Goal: Task Accomplishment & Management: Manage account settings

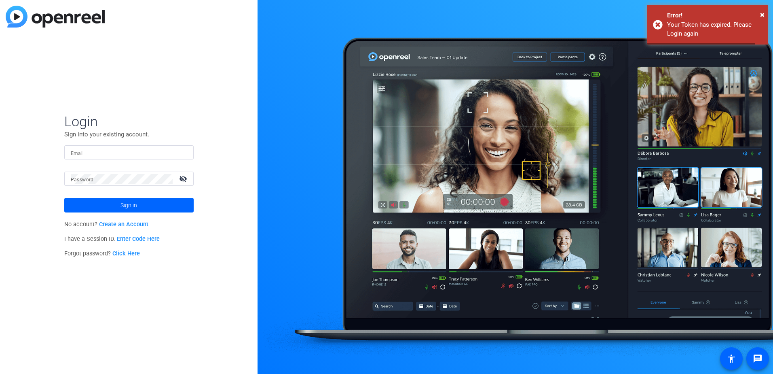
click at [90, 152] on input "Email" at bounding box center [129, 153] width 116 height 10
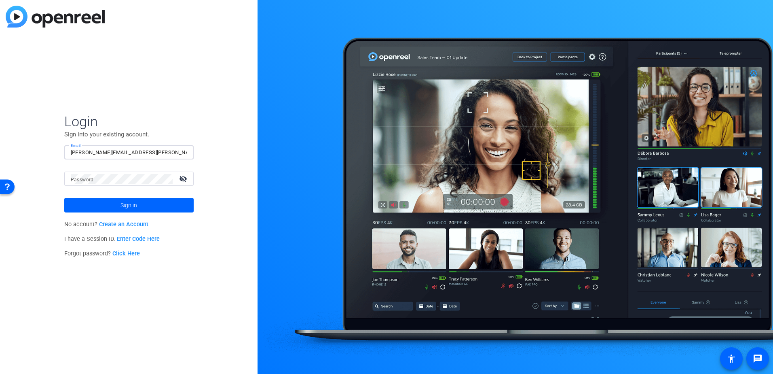
type input "[PERSON_NAME][EMAIL_ADDRESS][PERSON_NAME][DOMAIN_NAME]"
click at [64, 198] on button "Sign in" at bounding box center [128, 205] width 129 height 15
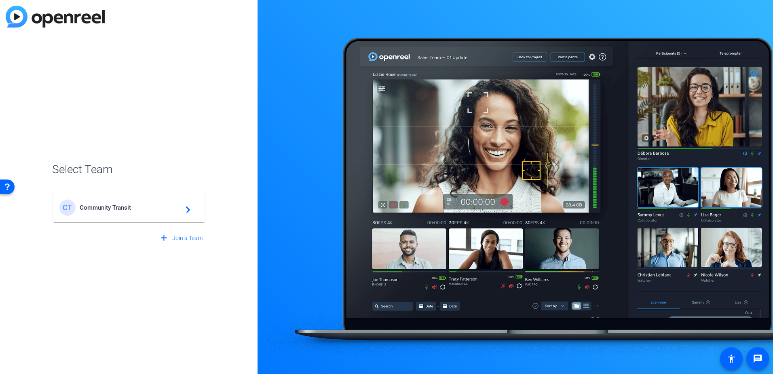
click at [114, 220] on mat-card-content "CT Community Transit navigate_next" at bounding box center [129, 207] width 152 height 29
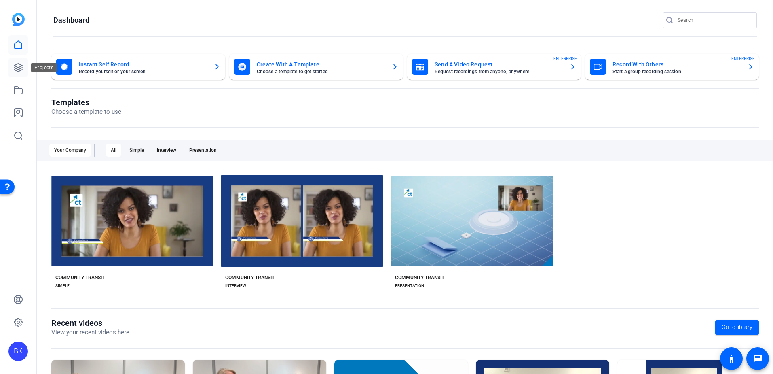
click at [21, 61] on link at bounding box center [17, 67] width 19 height 19
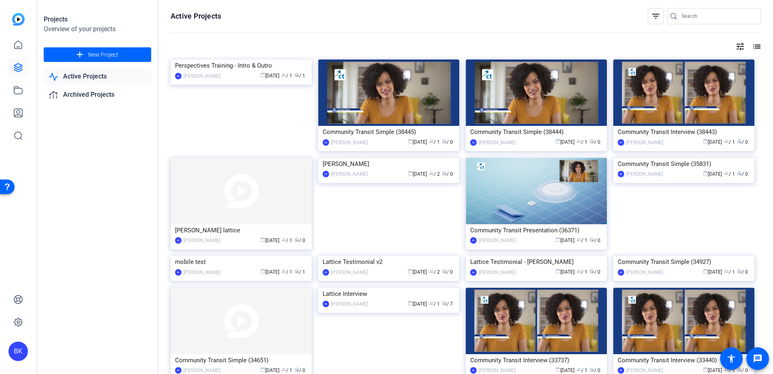
drag, startPoint x: 237, startPoint y: 336, endPoint x: 222, endPoint y: 334, distance: 15.5
click at [224, 276] on div "calendar_today [DATE] group / 1 radio / 1" at bounding box center [265, 272] width 83 height 8
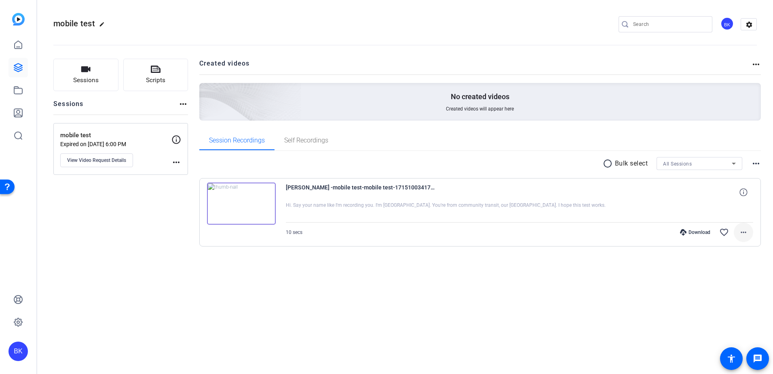
click at [747, 234] on mat-icon "more_horiz" at bounding box center [744, 232] width 10 height 10
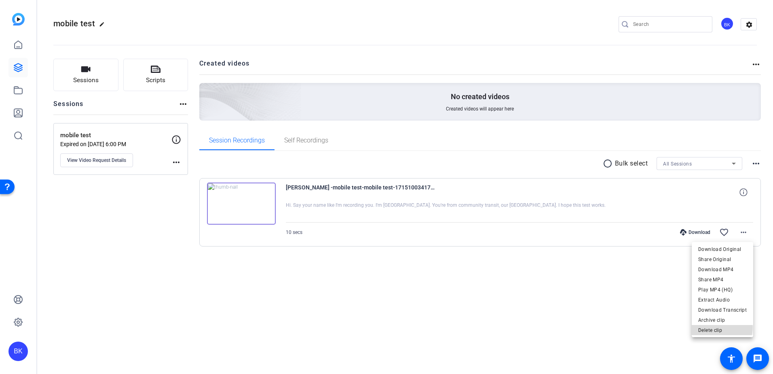
click at [721, 327] on span "Delete clip" at bounding box center [722, 330] width 49 height 10
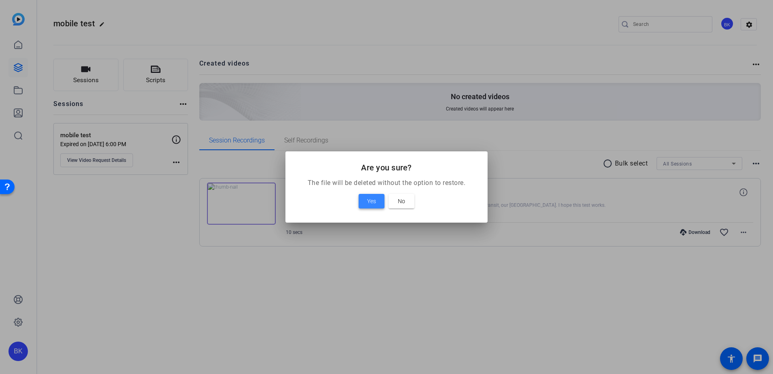
click at [369, 201] on span "Yes" at bounding box center [371, 201] width 9 height 10
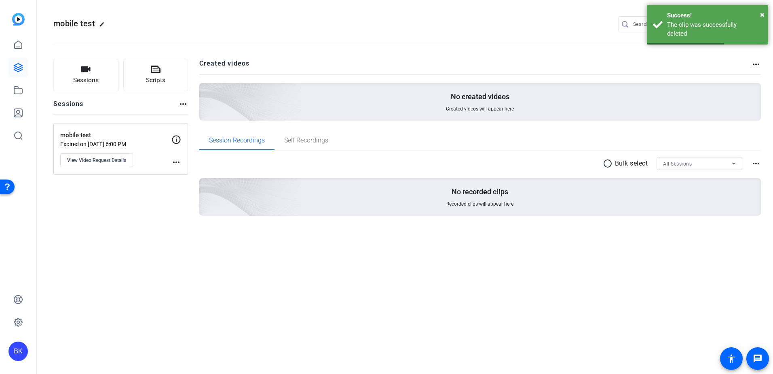
click at [104, 25] on mat-icon "edit" at bounding box center [104, 26] width 10 height 10
click at [139, 25] on span "clear" at bounding box center [138, 24] width 10 height 10
click at [758, 64] on mat-icon "more_horiz" at bounding box center [756, 64] width 10 height 10
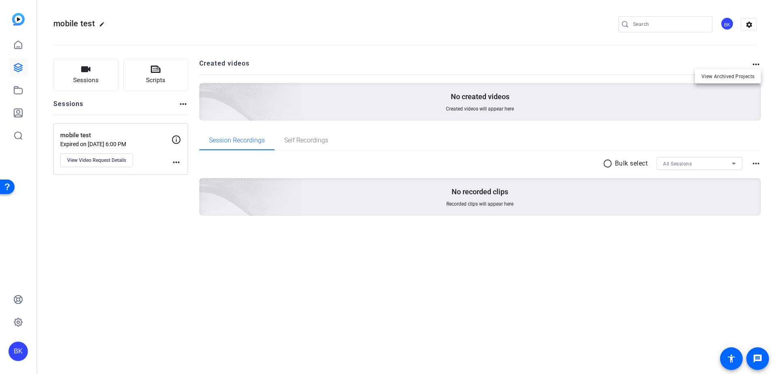
click at [754, 65] on div at bounding box center [386, 187] width 773 height 374
click at [758, 163] on mat-icon "more_horiz" at bounding box center [756, 164] width 10 height 10
click at [758, 163] on div at bounding box center [386, 187] width 773 height 374
click at [19, 64] on icon at bounding box center [18, 68] width 10 height 10
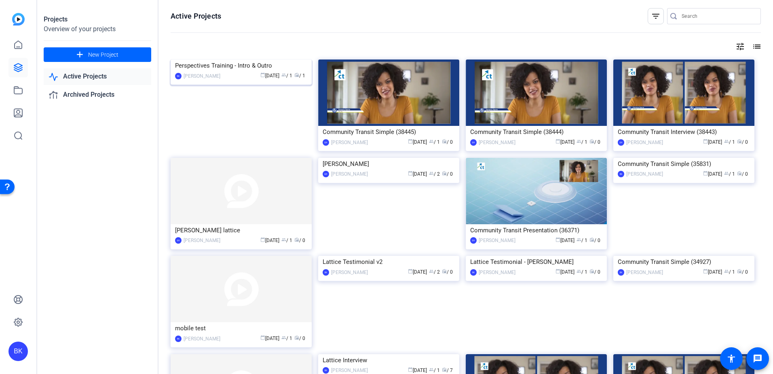
click at [246, 59] on img at bounding box center [241, 59] width 141 height 0
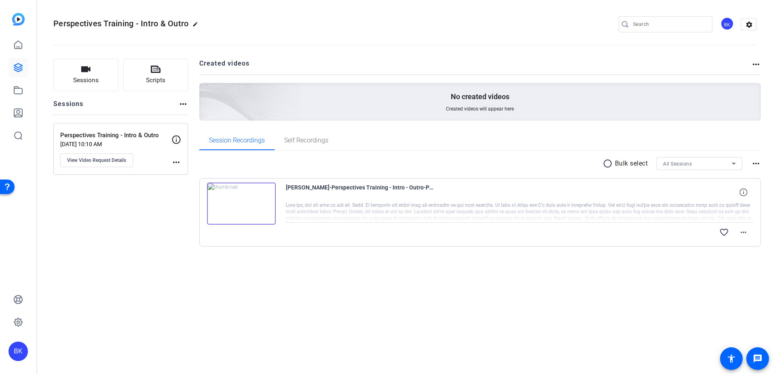
click at [239, 197] on img at bounding box center [241, 203] width 69 height 42
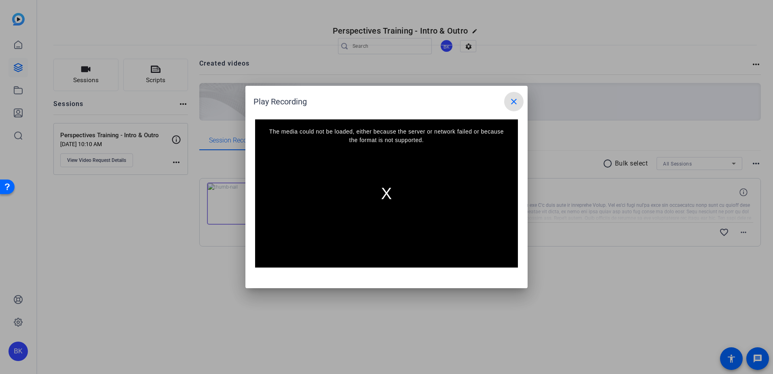
click at [516, 97] on mat-icon "close" at bounding box center [514, 102] width 10 height 10
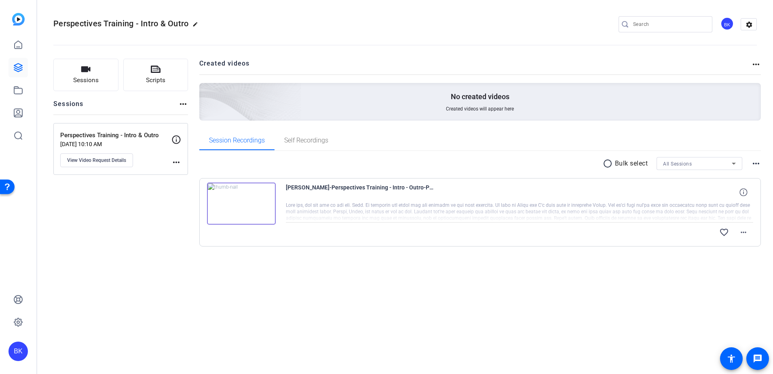
click at [245, 201] on img at bounding box center [241, 203] width 69 height 42
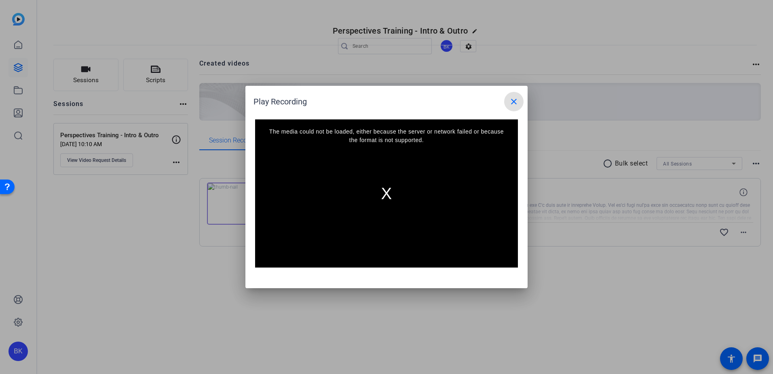
click at [516, 98] on mat-icon "close" at bounding box center [514, 102] width 10 height 10
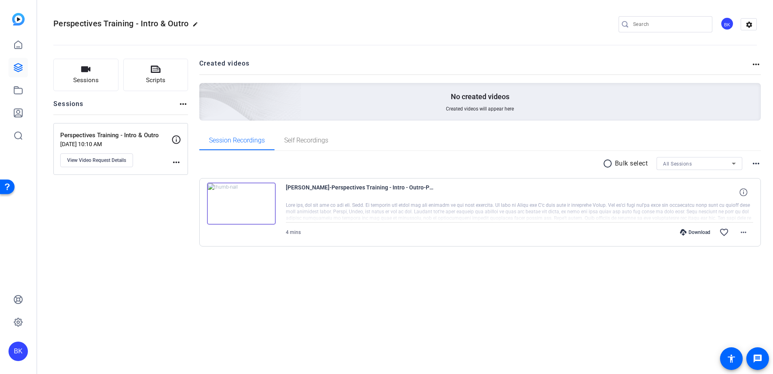
click at [238, 205] on img at bounding box center [241, 203] width 69 height 42
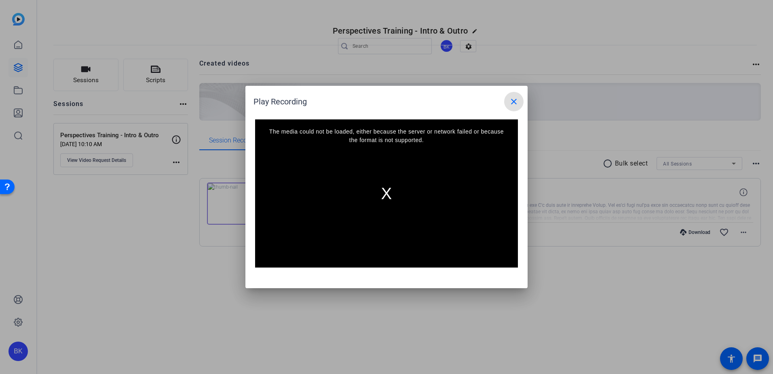
click at [513, 103] on mat-icon "close" at bounding box center [514, 102] width 10 height 10
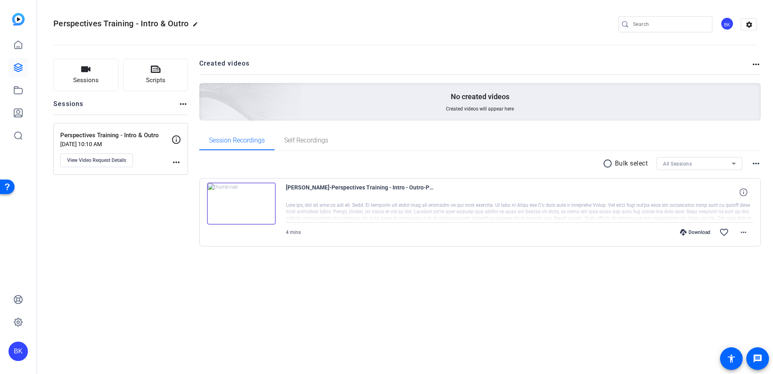
click at [701, 231] on div "Download" at bounding box center [695, 232] width 38 height 6
click at [508, 51] on openreel-divider-bar at bounding box center [405, 42] width 704 height 25
